Goal: Find contact information: Find contact information

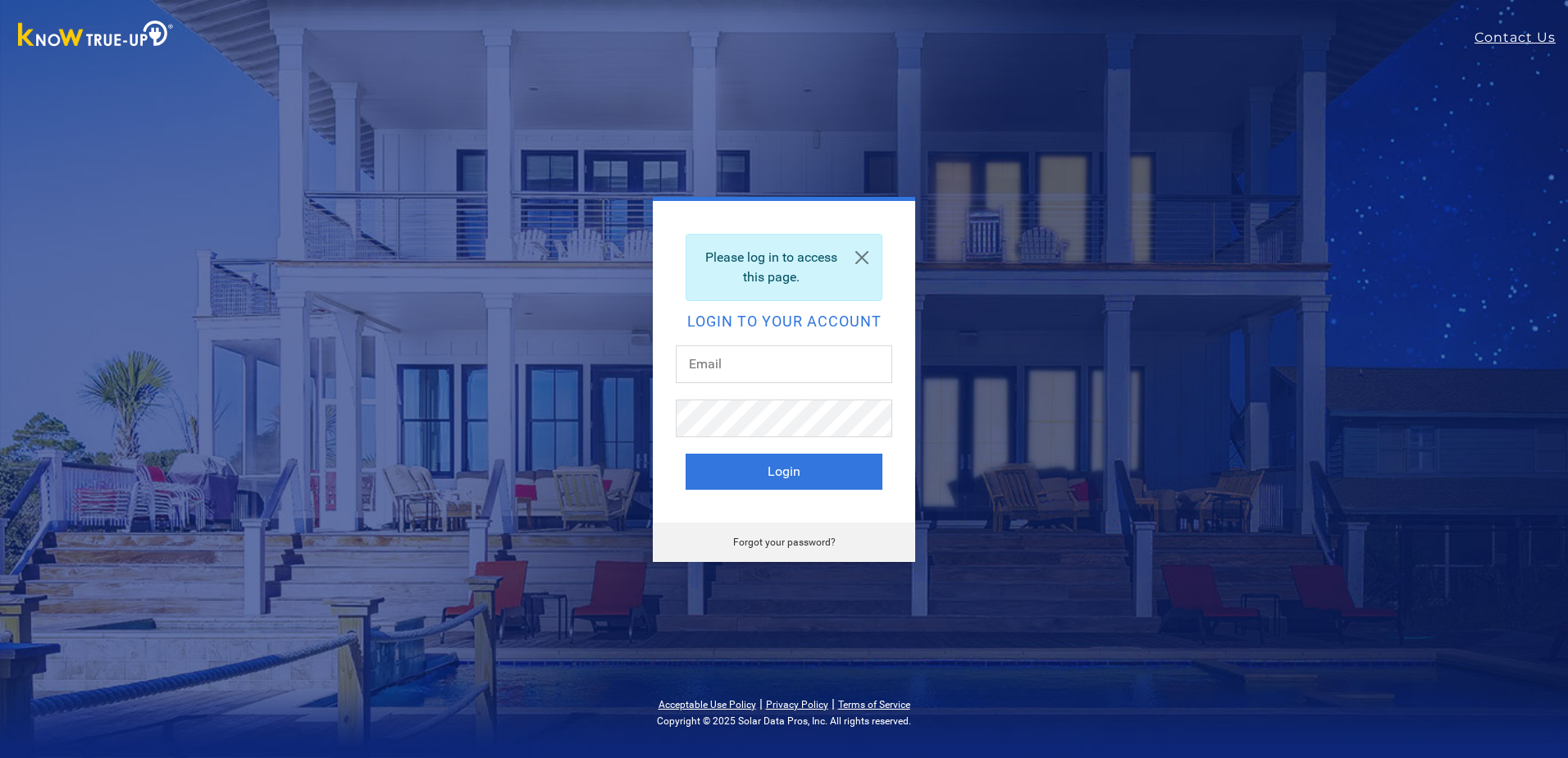
type input "[EMAIL_ADDRESS][DOMAIN_NAME]"
click at [782, 473] on button "Login" at bounding box center [784, 471] width 197 height 36
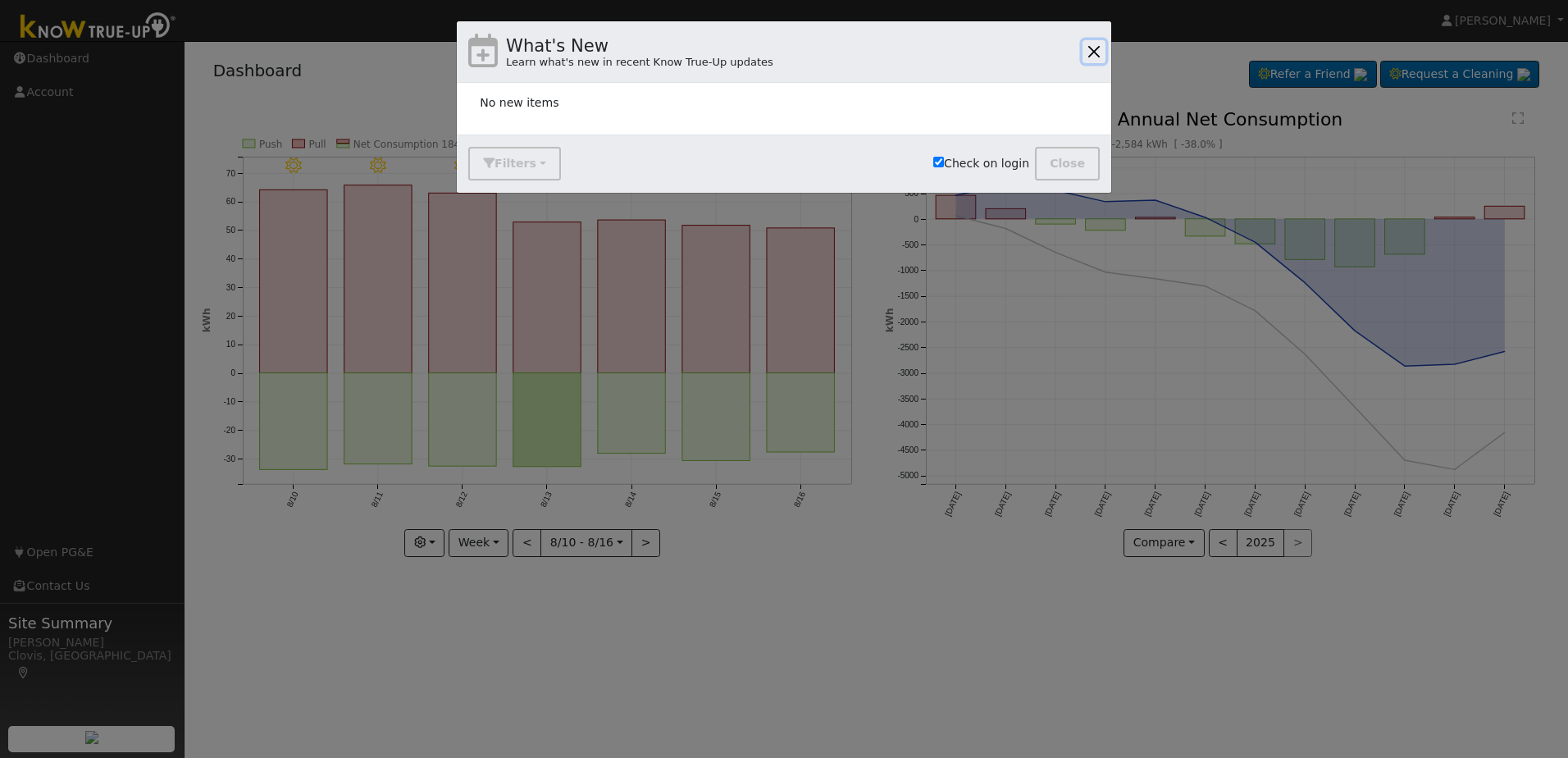
click at [1092, 45] on button "button" at bounding box center [1095, 52] width 23 height 23
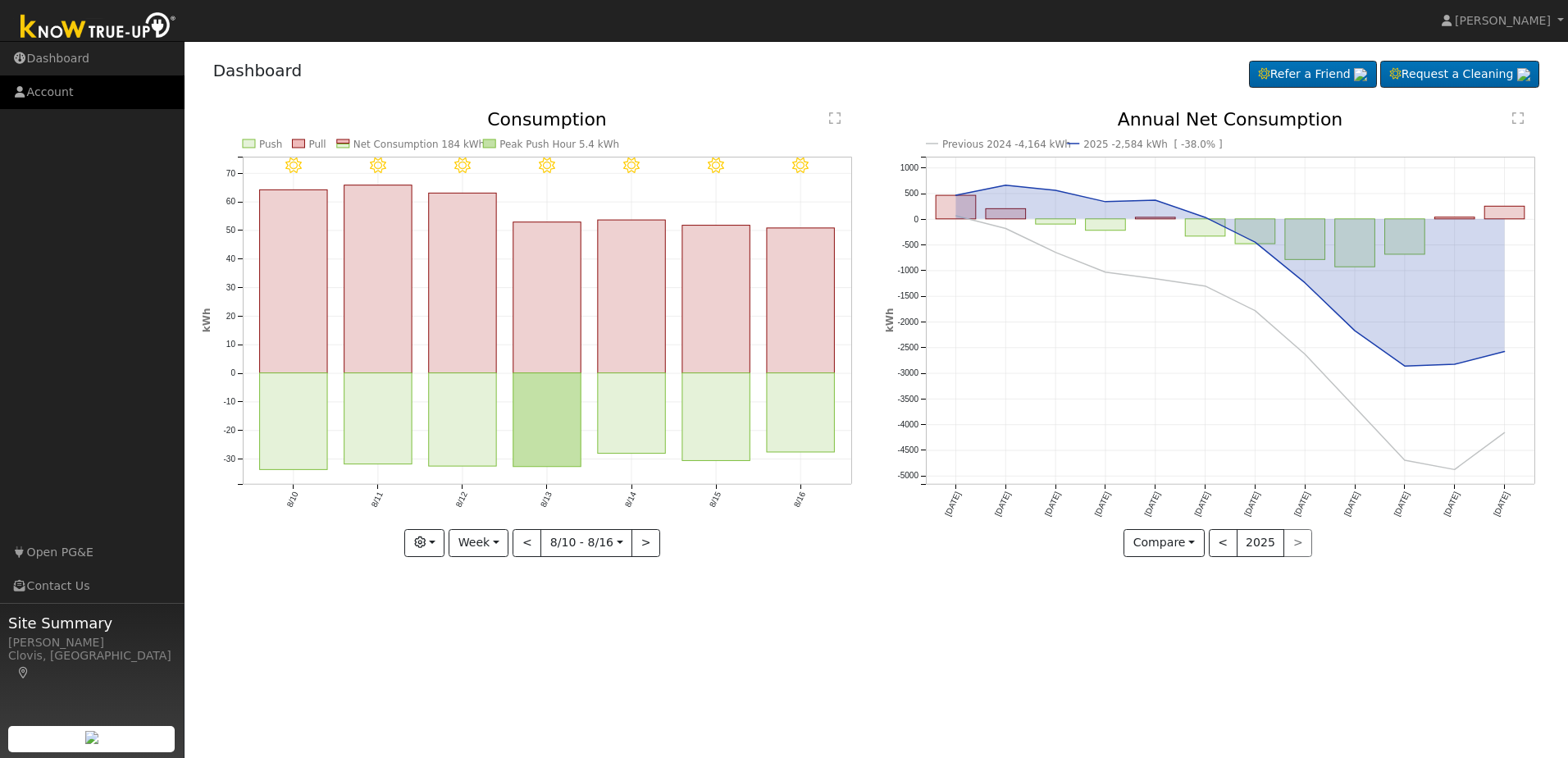
click at [45, 85] on link "Account" at bounding box center [92, 92] width 185 height 33
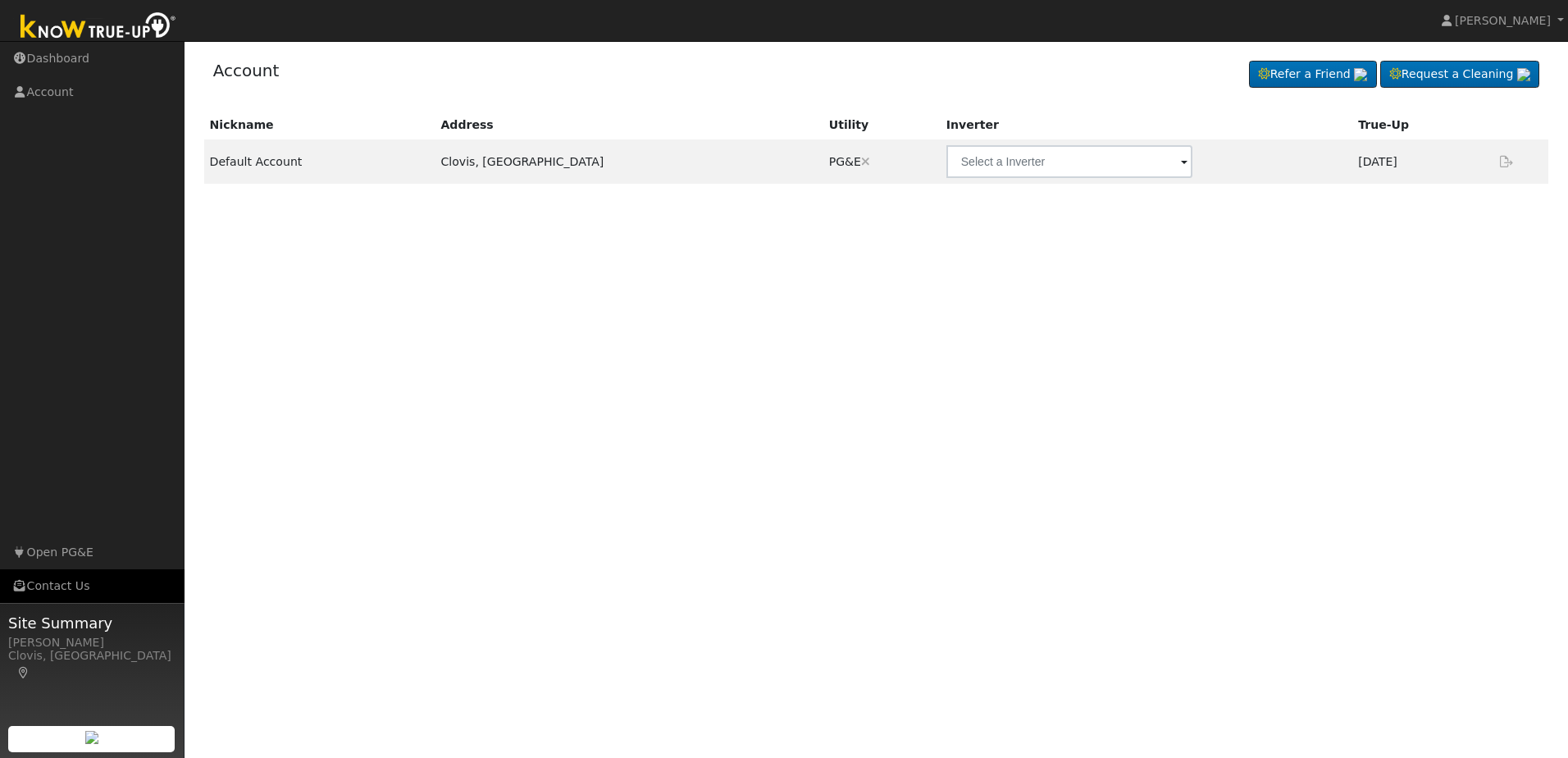
click at [45, 583] on link "Contact Us" at bounding box center [92, 586] width 185 height 33
